Goal: Task Accomplishment & Management: Manage account settings

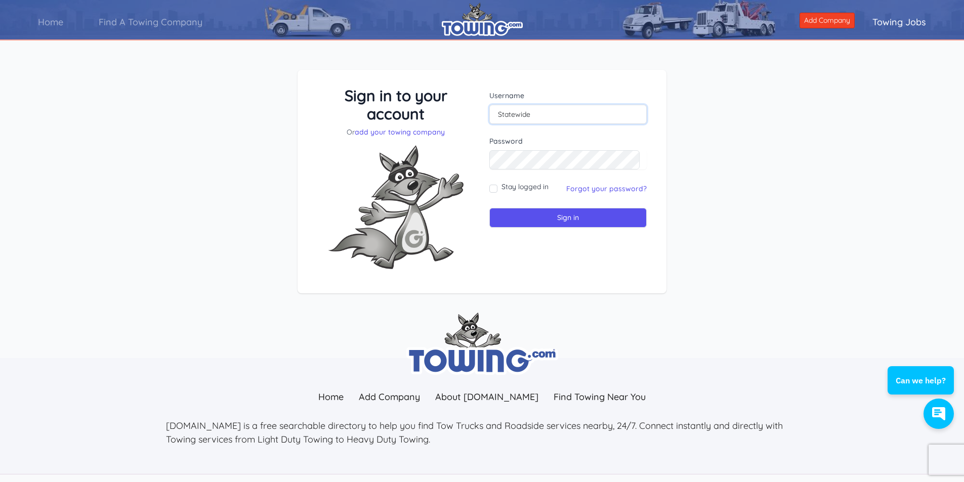
click at [543, 116] on input "Statewide" at bounding box center [567, 114] width 157 height 19
type input "Statewide"
click at [489, 208] on input "Sign in" at bounding box center [567, 218] width 157 height 20
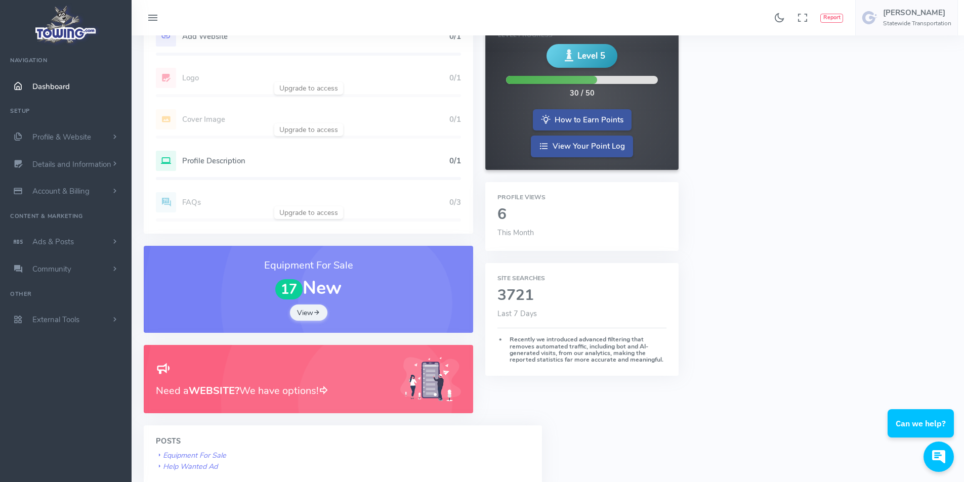
scroll to position [202, 0]
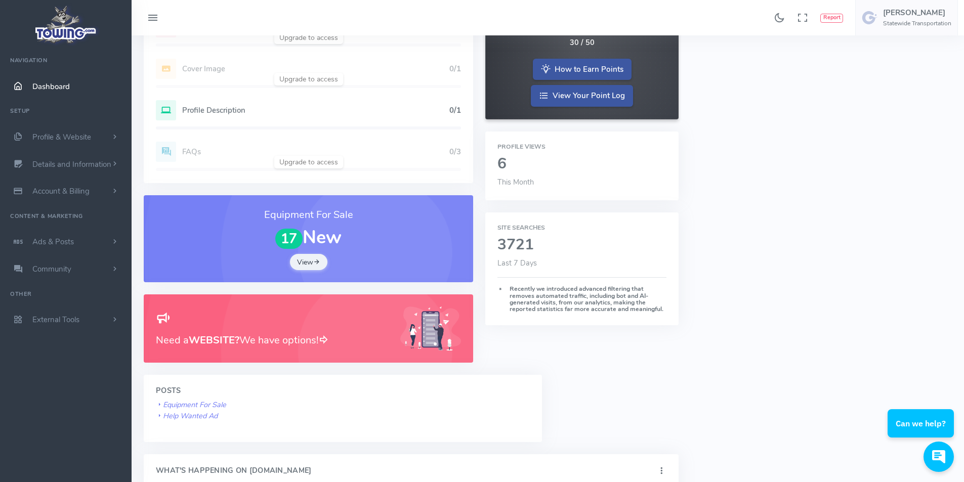
click at [515, 248] on h2 "3721" at bounding box center [581, 245] width 169 height 17
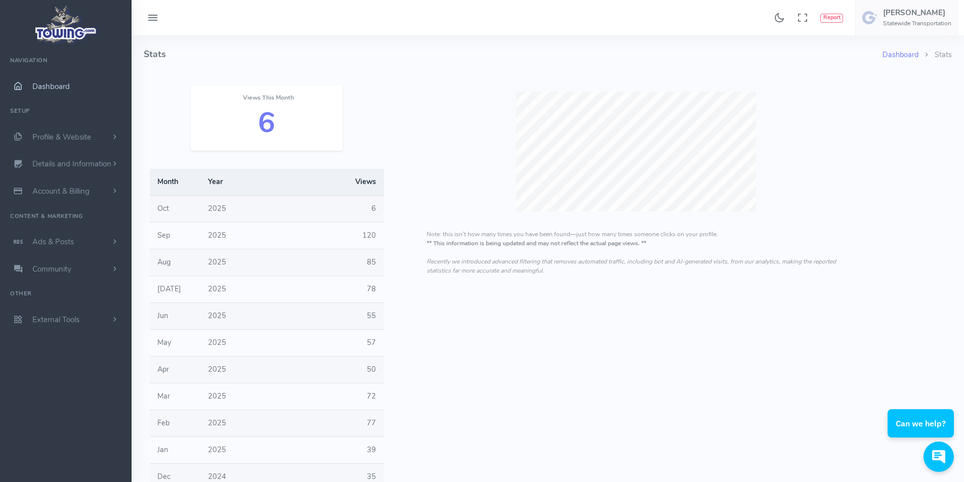
click at [52, 84] on span "Dashboard" at bounding box center [50, 86] width 37 height 10
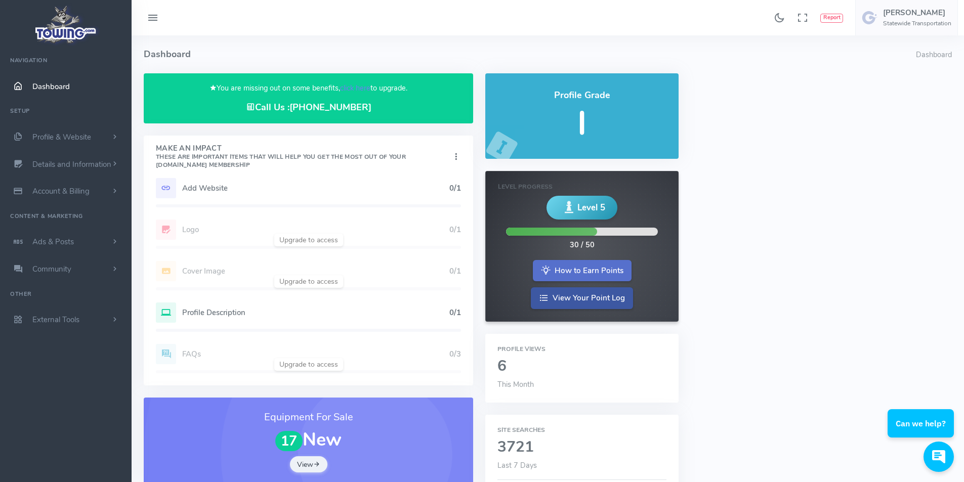
click at [585, 276] on link "How to Earn Points" at bounding box center [582, 271] width 99 height 22
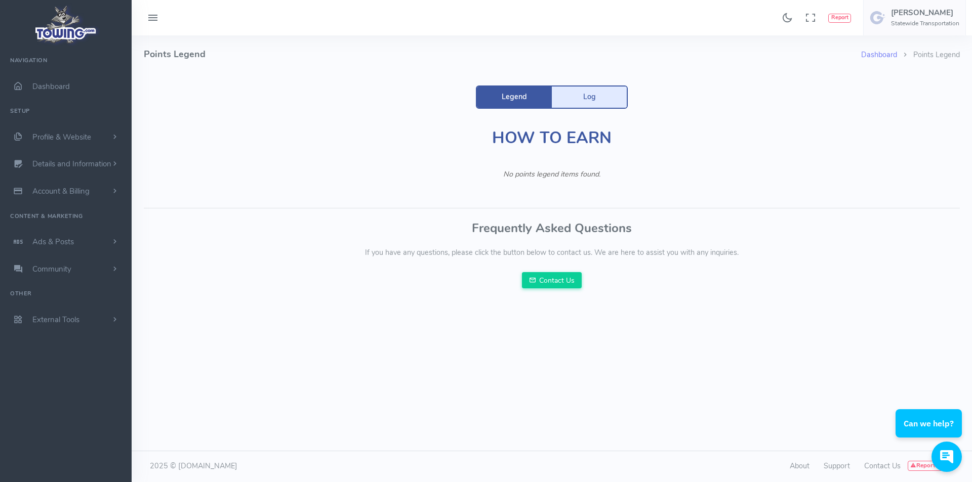
click at [572, 94] on link "Log" at bounding box center [589, 97] width 75 height 21
